Goal: Information Seeking & Learning: Learn about a topic

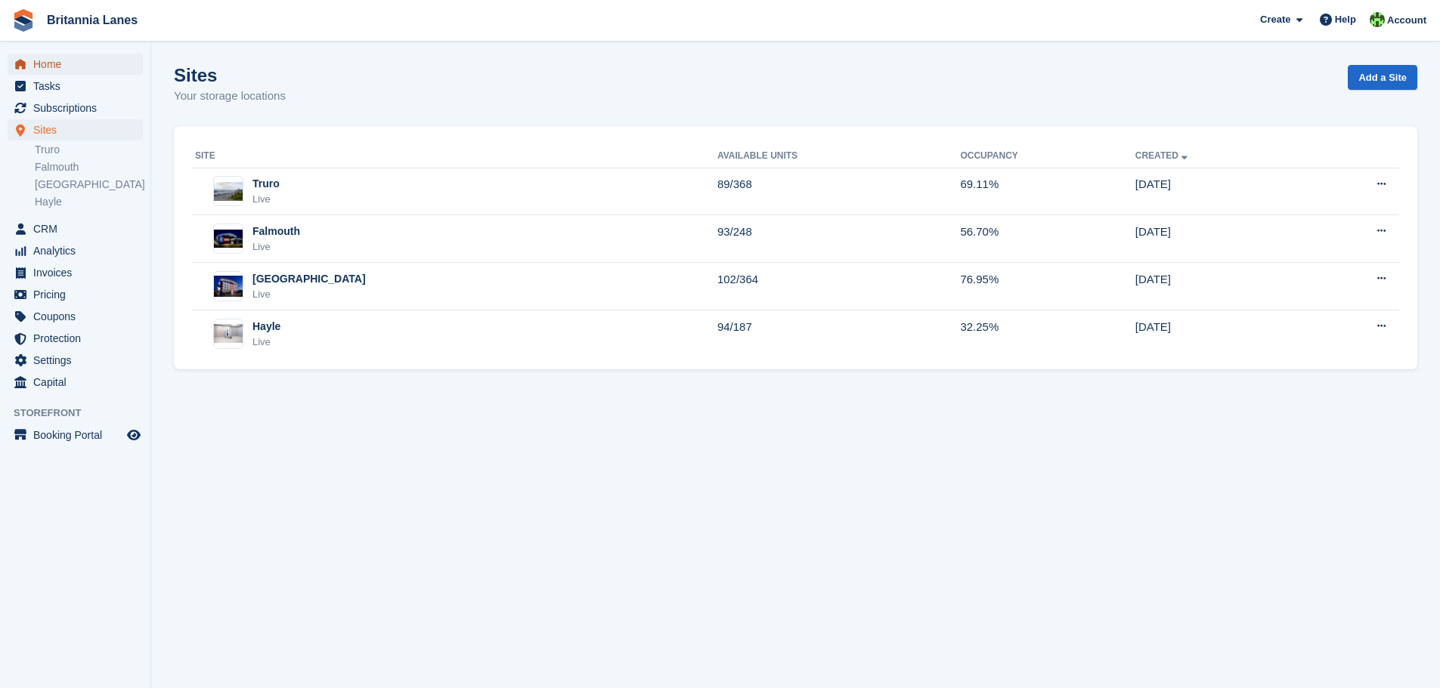
click at [55, 64] on span "Home" at bounding box center [78, 64] width 91 height 21
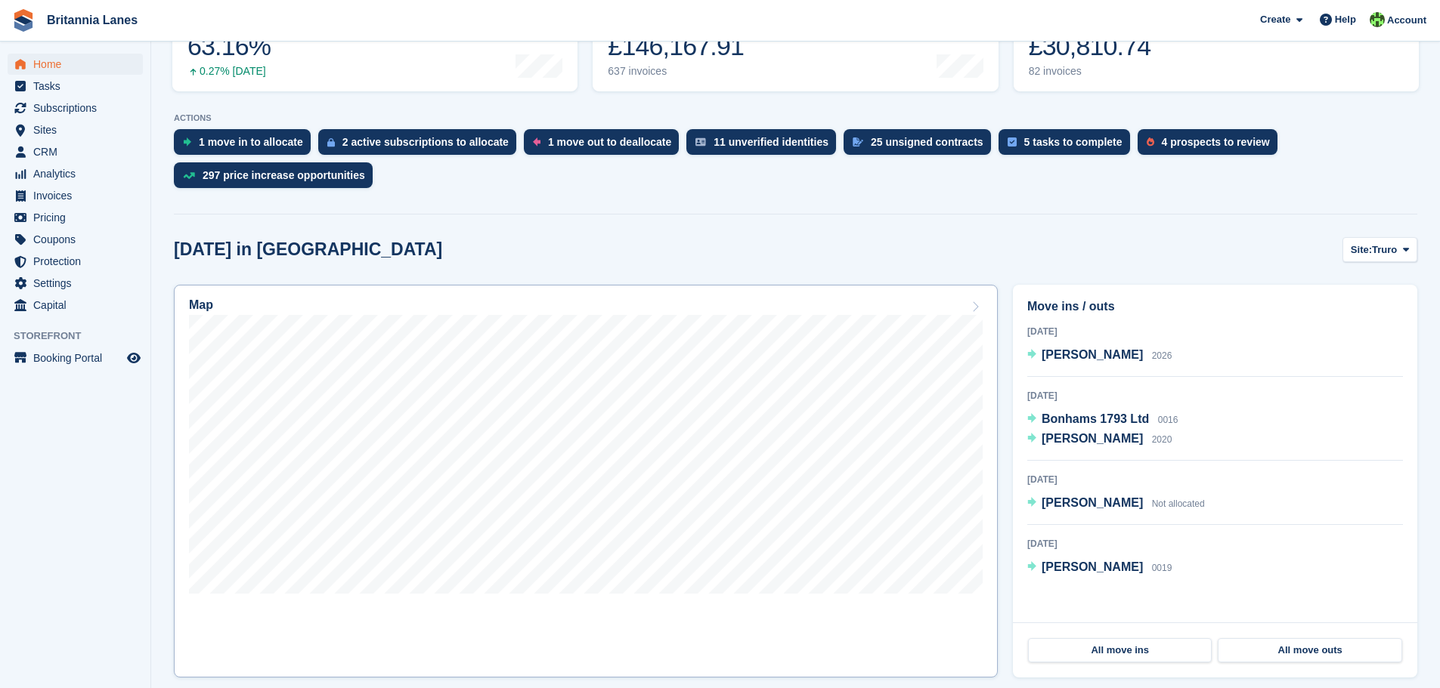
scroll to position [302, 0]
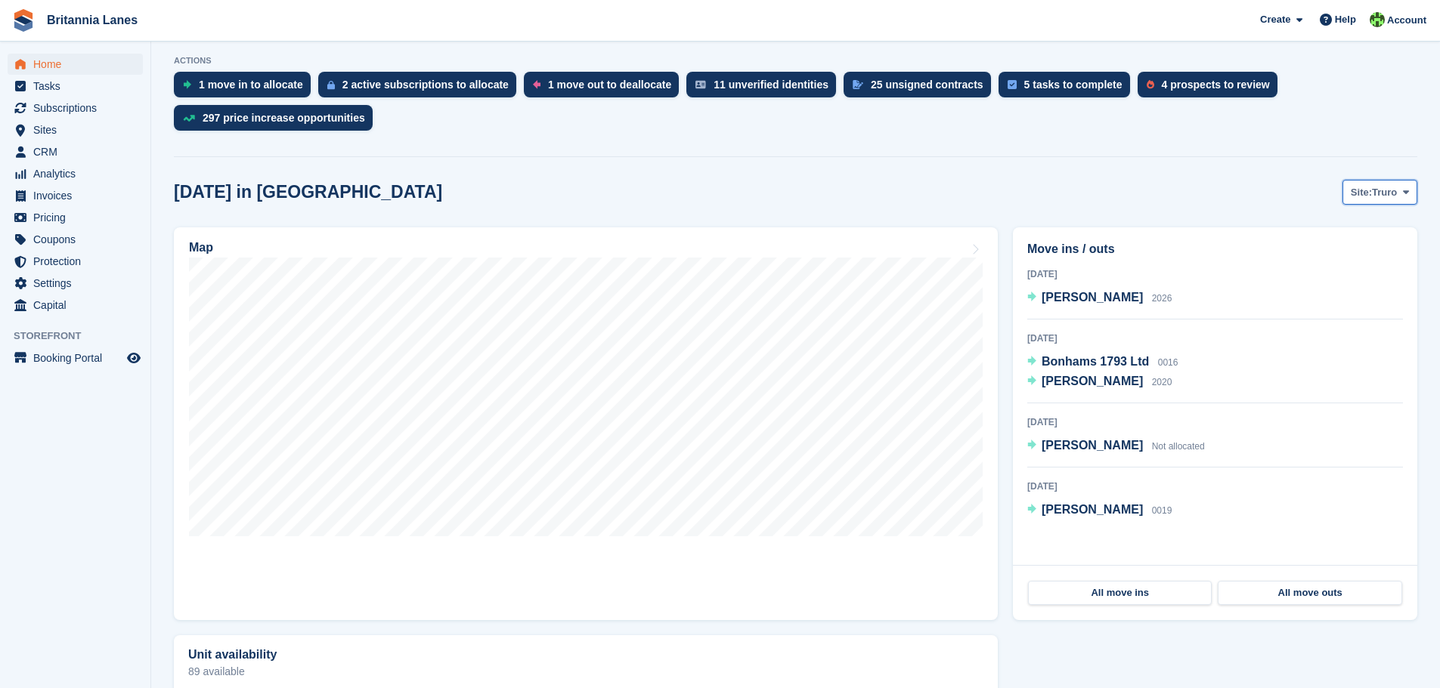
click at [1394, 199] on span "Truro" at bounding box center [1384, 192] width 25 height 15
click at [1330, 283] on link "[GEOGRAPHIC_DATA]" at bounding box center [1342, 282] width 136 height 27
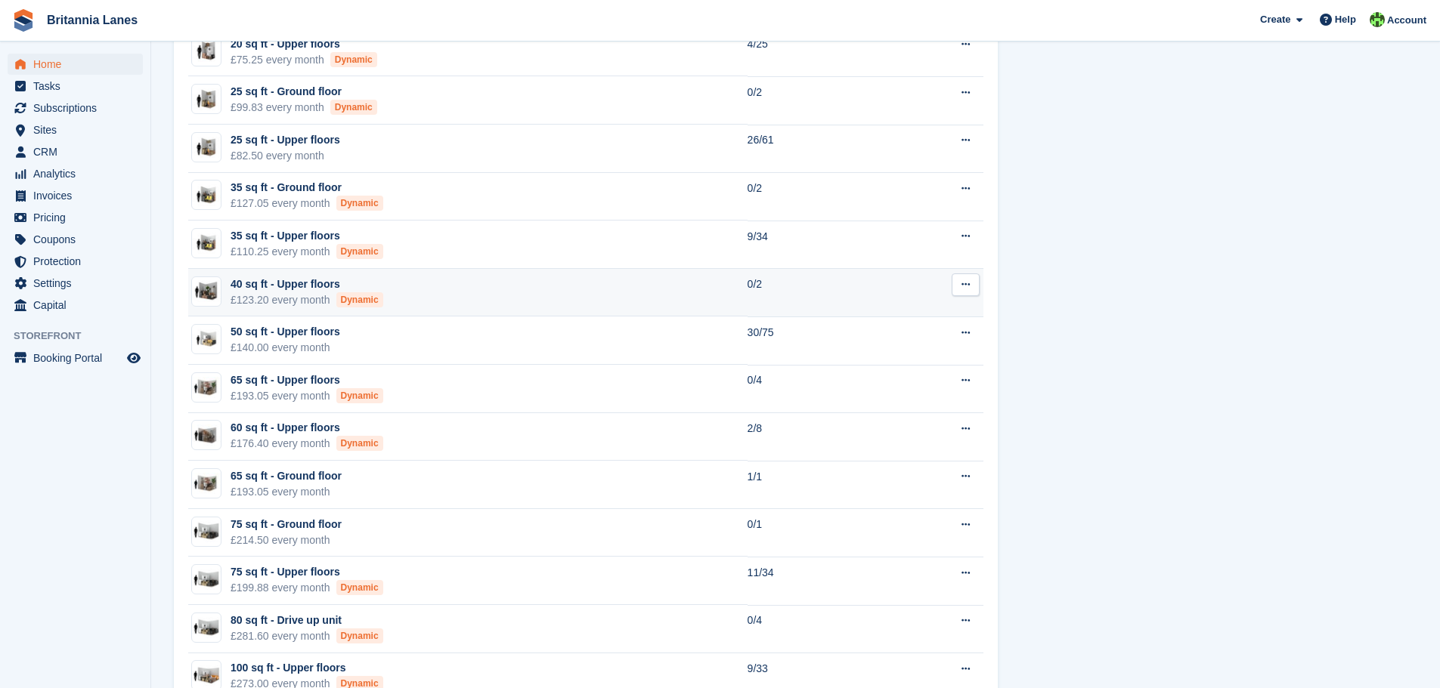
scroll to position [1134, 0]
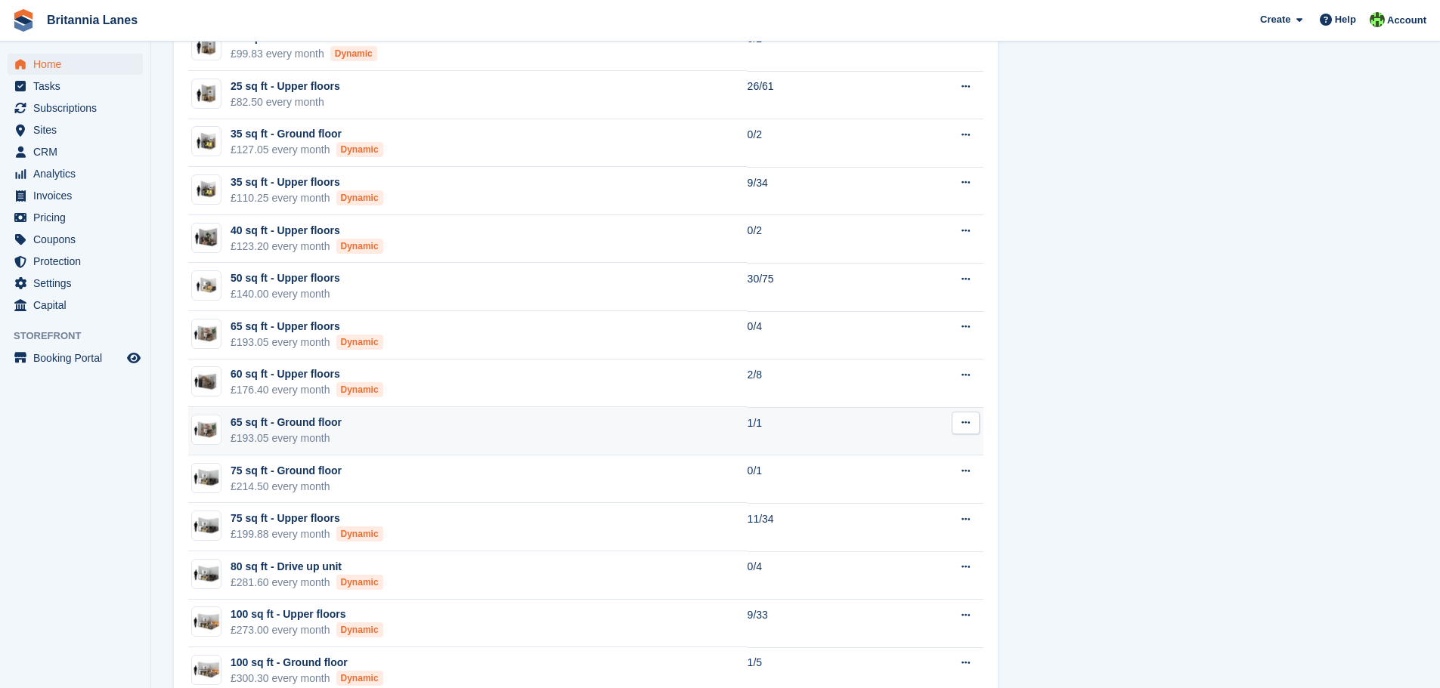
click at [435, 427] on td "65 sq ft - Ground floor £193.05 every month" at bounding box center [467, 431] width 559 height 48
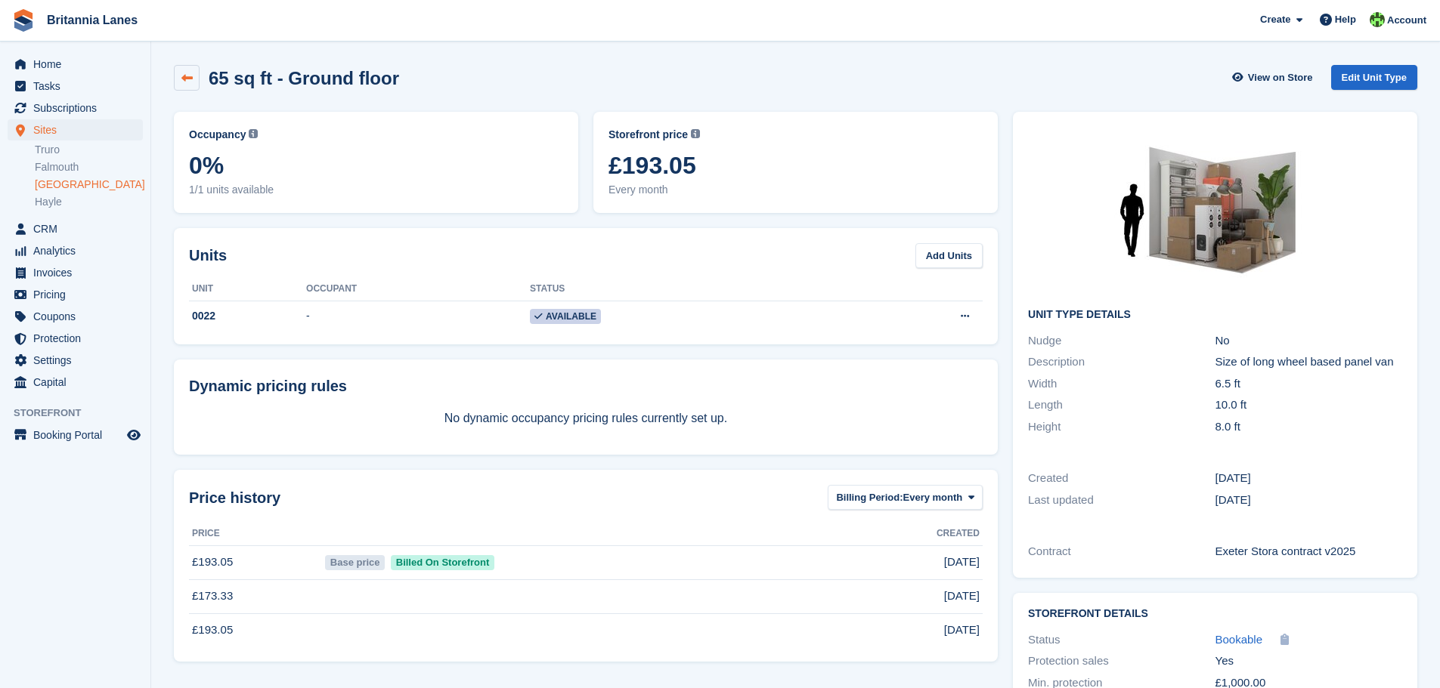
drag, startPoint x: 644, startPoint y: 404, endPoint x: 188, endPoint y: 73, distance: 563.2
click at [188, 73] on icon at bounding box center [186, 78] width 11 height 11
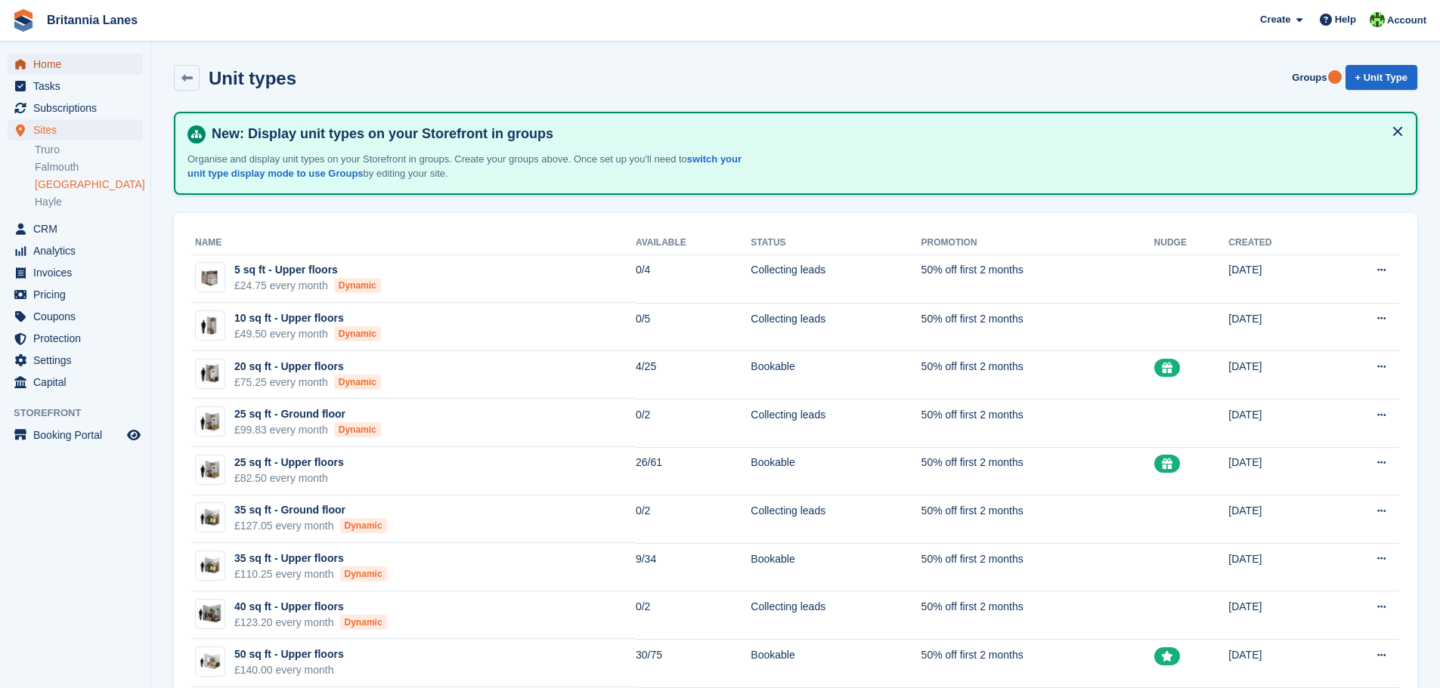
click at [51, 63] on span "Home" at bounding box center [78, 64] width 91 height 21
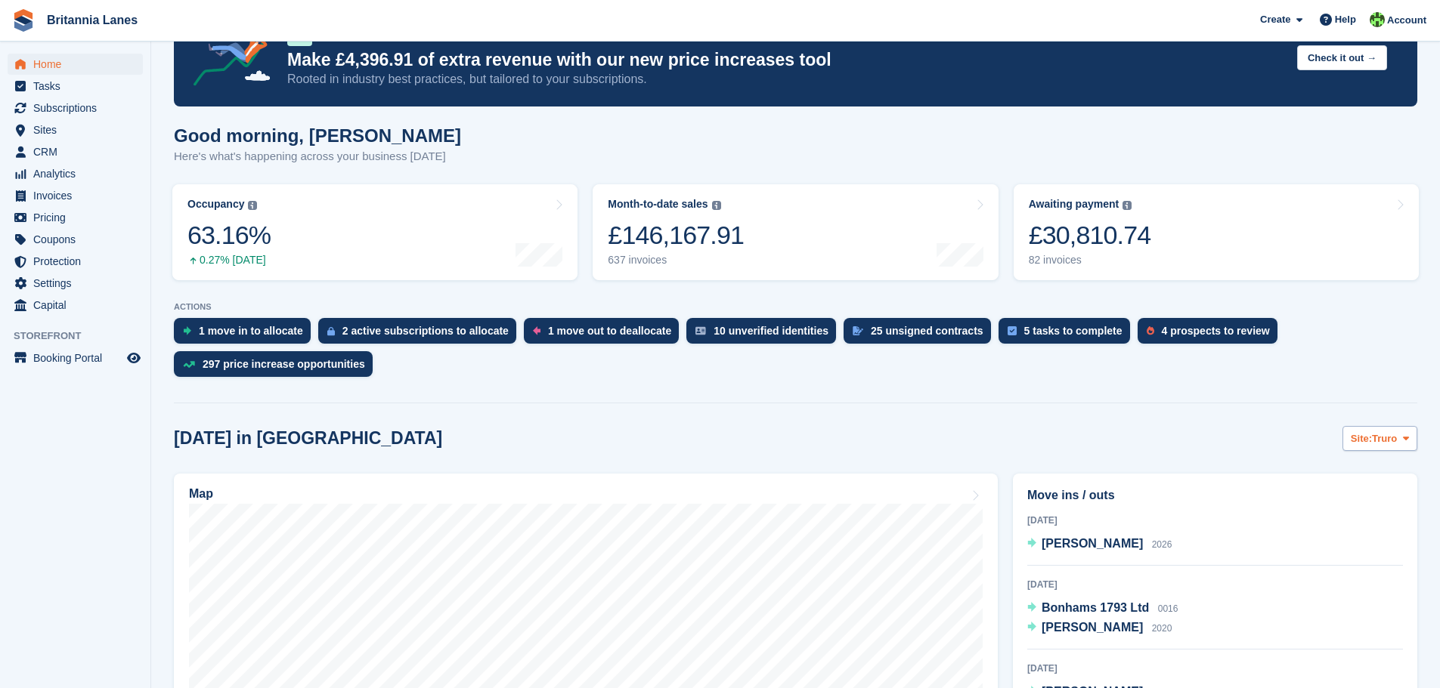
scroll to position [227, 0]
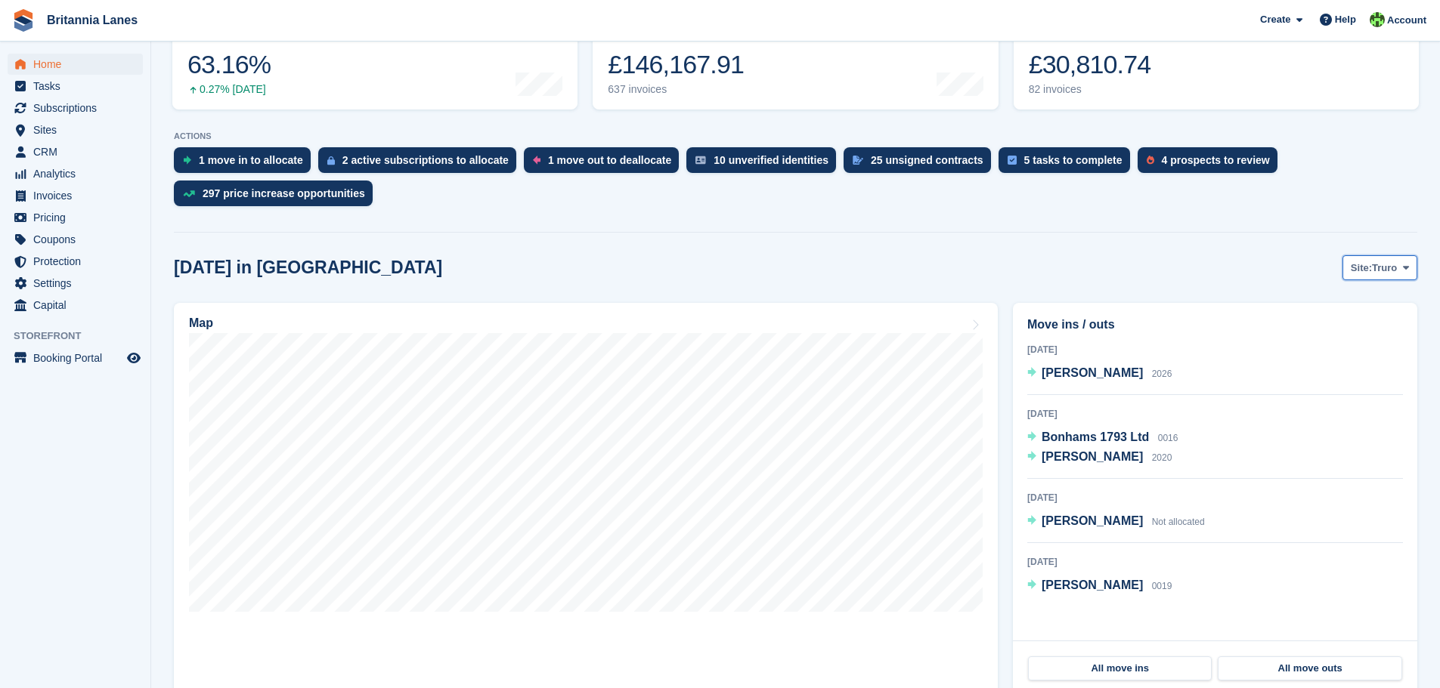
click at [1404, 272] on icon at bounding box center [1406, 268] width 6 height 10
click at [1366, 358] on link "[GEOGRAPHIC_DATA]" at bounding box center [1342, 358] width 136 height 27
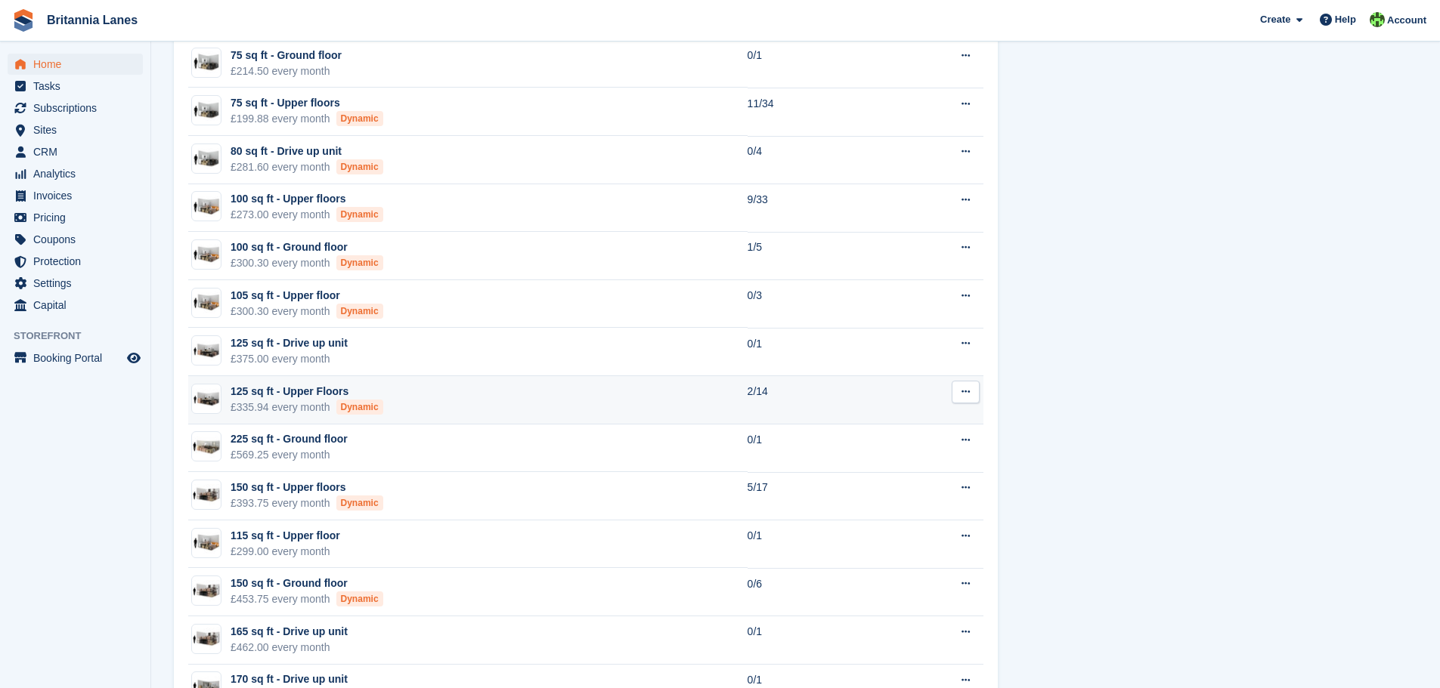
scroll to position [1511, 0]
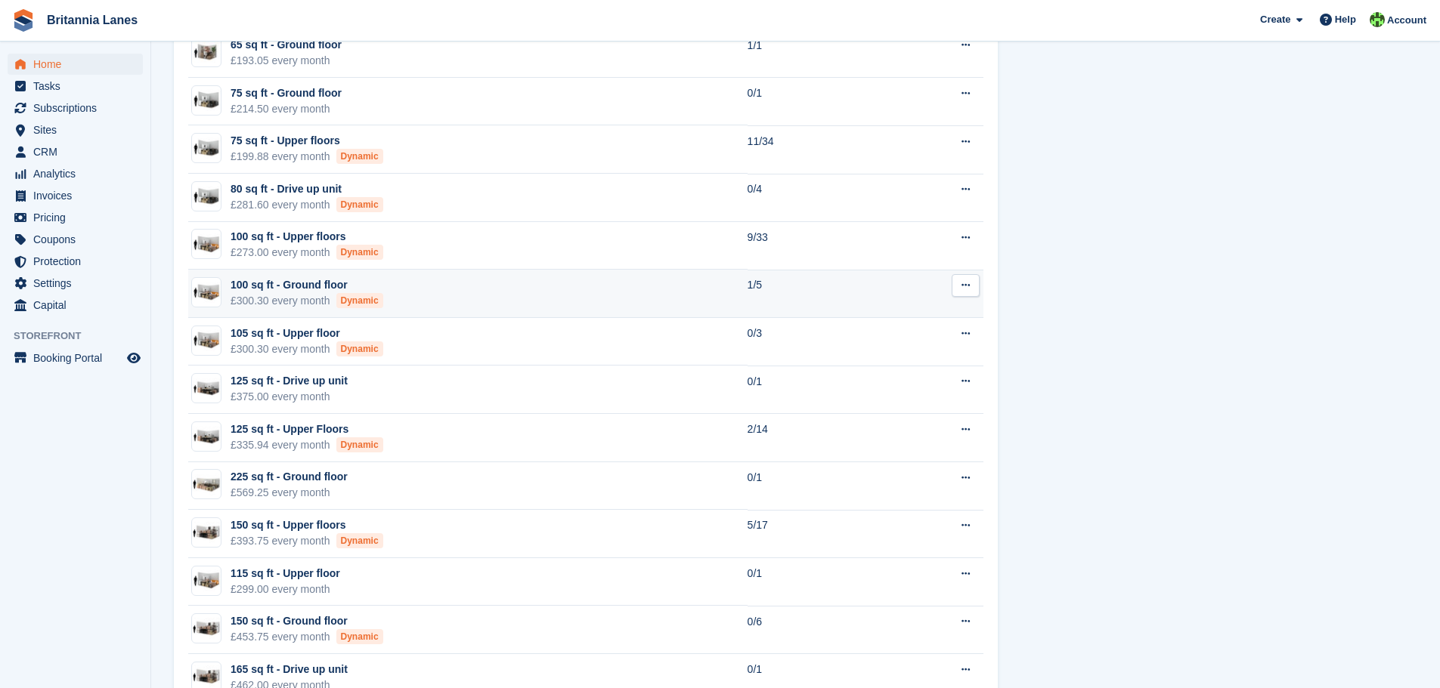
click at [451, 286] on td "100 sq ft - Ground floor £300.30 every month Dynamic" at bounding box center [467, 294] width 559 height 48
